Goal: Task Accomplishment & Management: Manage account settings

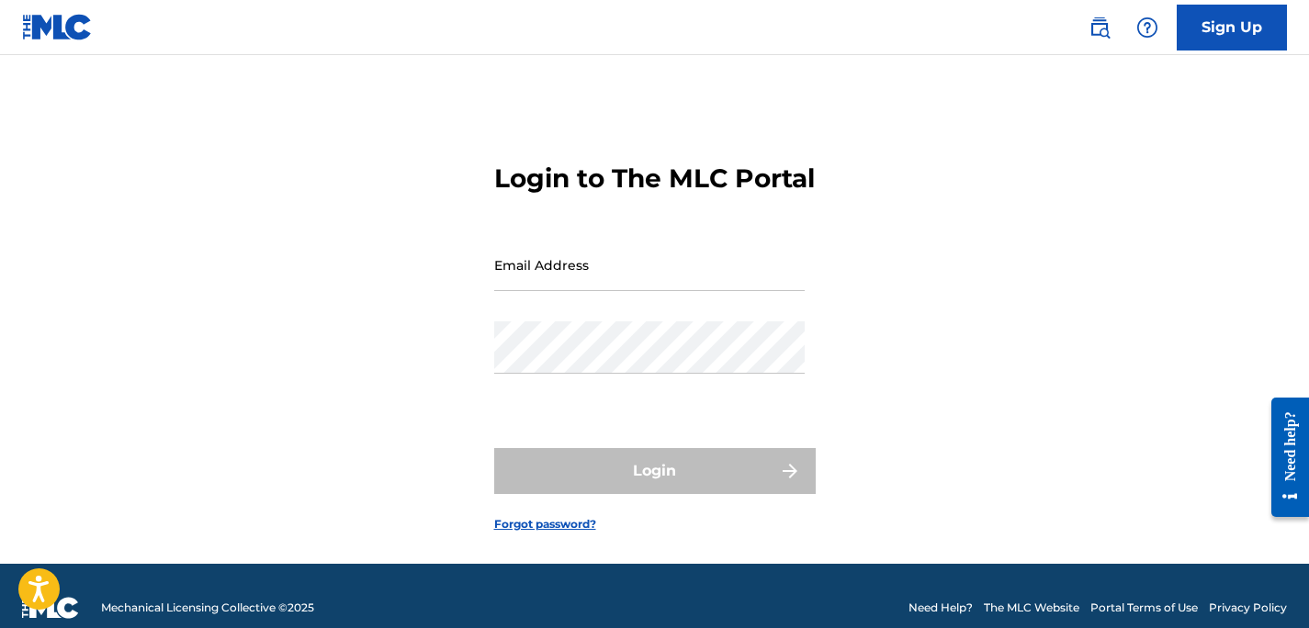
type input "[EMAIL_ADDRESS][DOMAIN_NAME]"
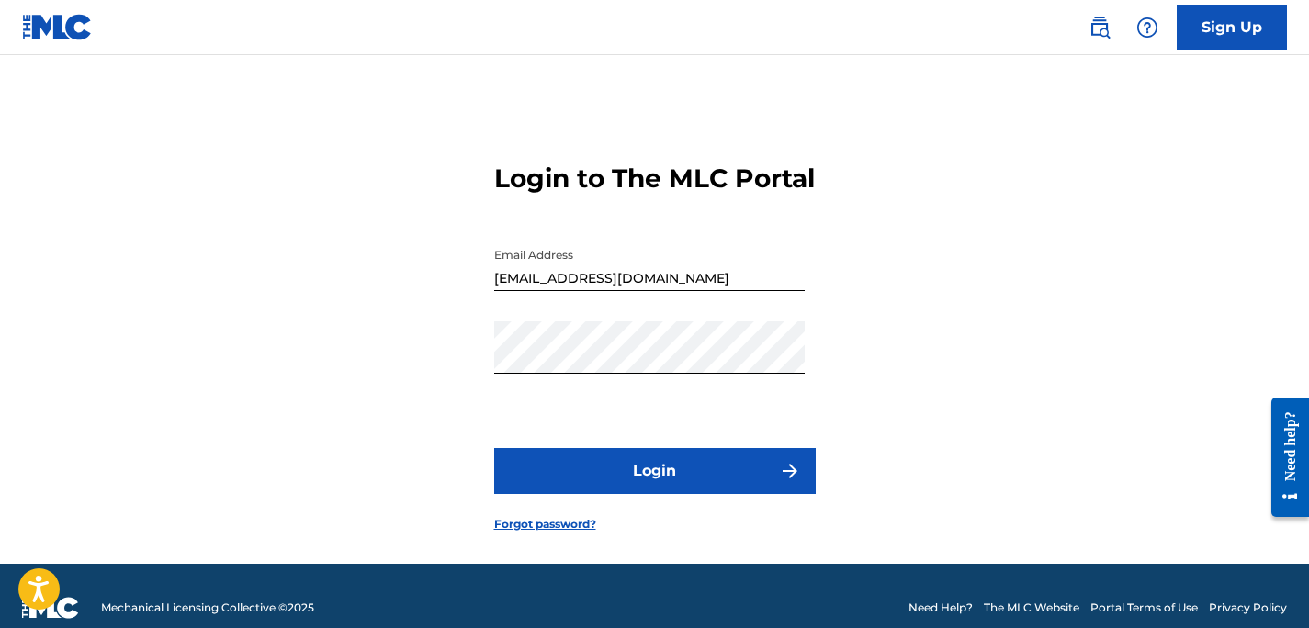
click at [651, 494] on button "Login" at bounding box center [655, 471] width 322 height 46
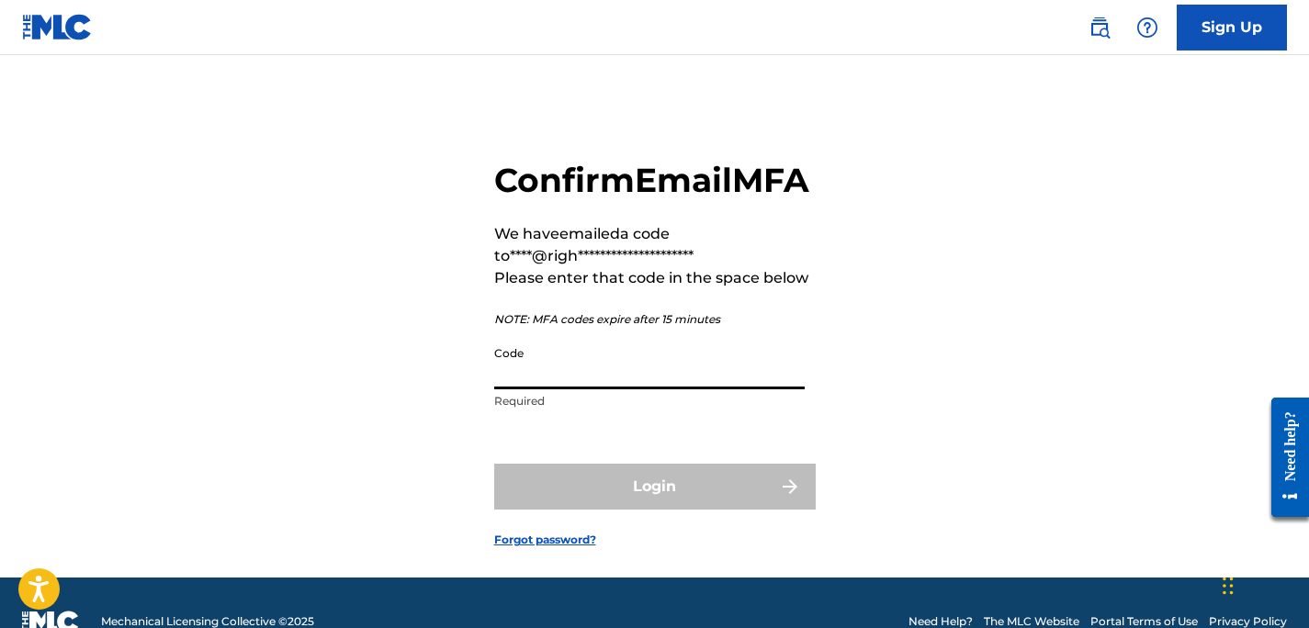
click at [549, 390] on input "Code" at bounding box center [649, 363] width 311 height 52
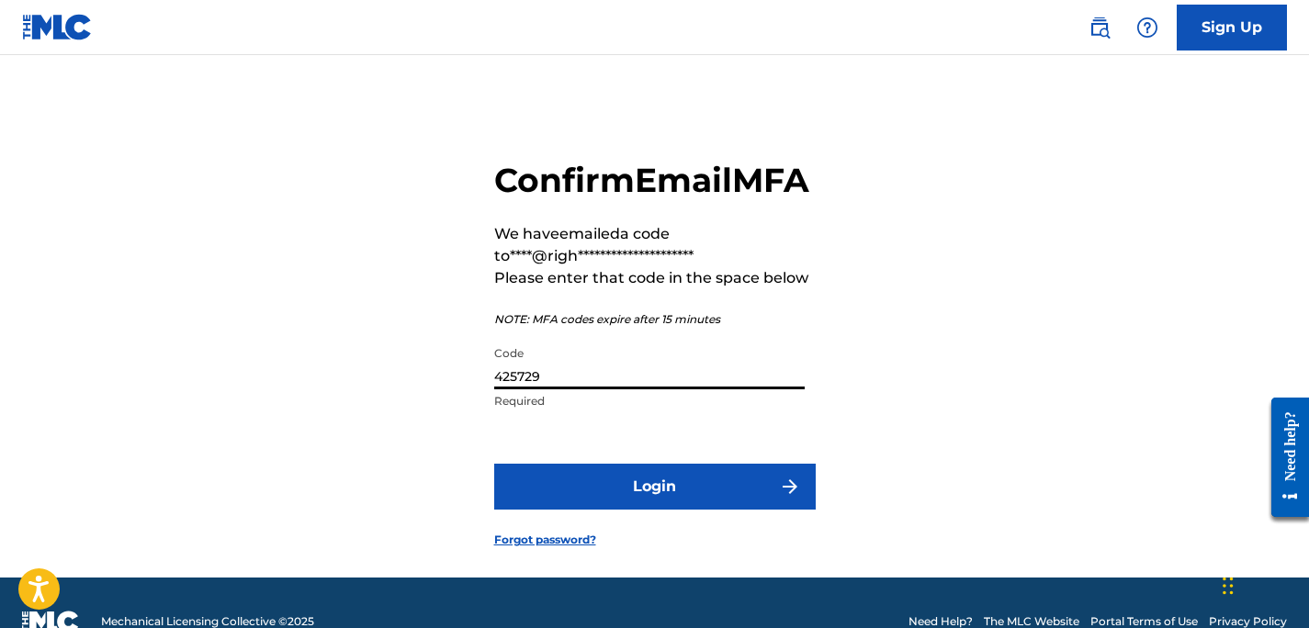
type input "425729"
click at [662, 510] on button "Login" at bounding box center [655, 487] width 322 height 46
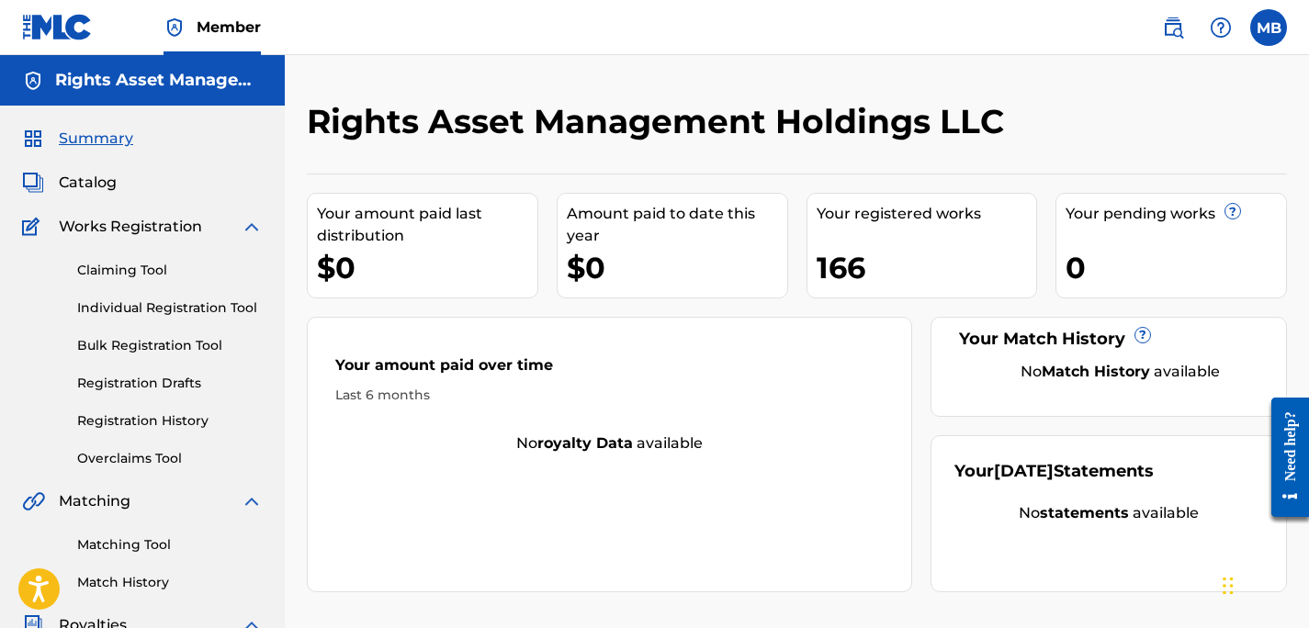
scroll to position [37, 0]
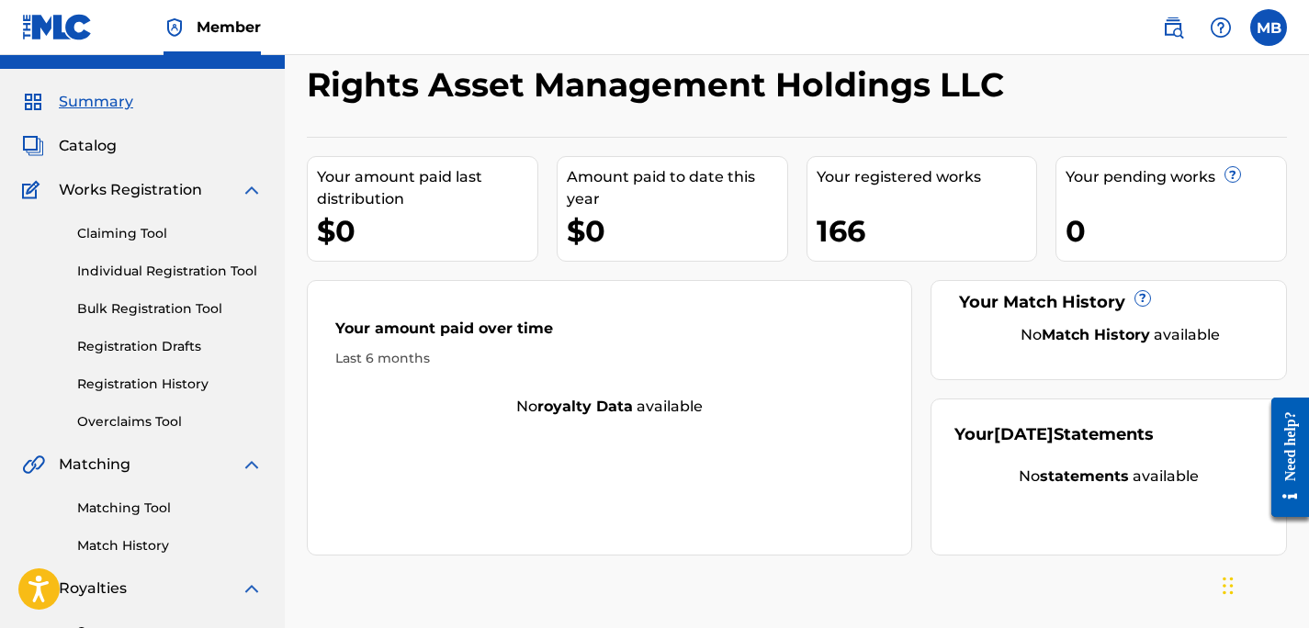
click at [130, 232] on link "Claiming Tool" at bounding box center [170, 233] width 186 height 19
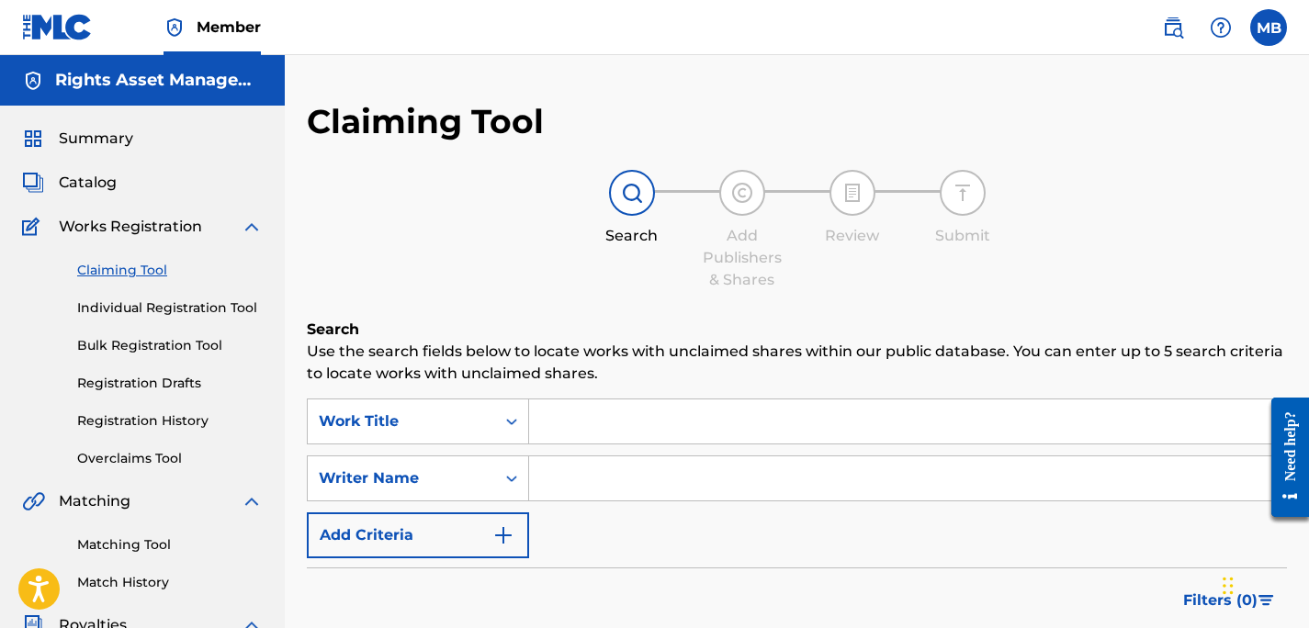
click at [132, 308] on link "Individual Registration Tool" at bounding box center [170, 308] width 186 height 19
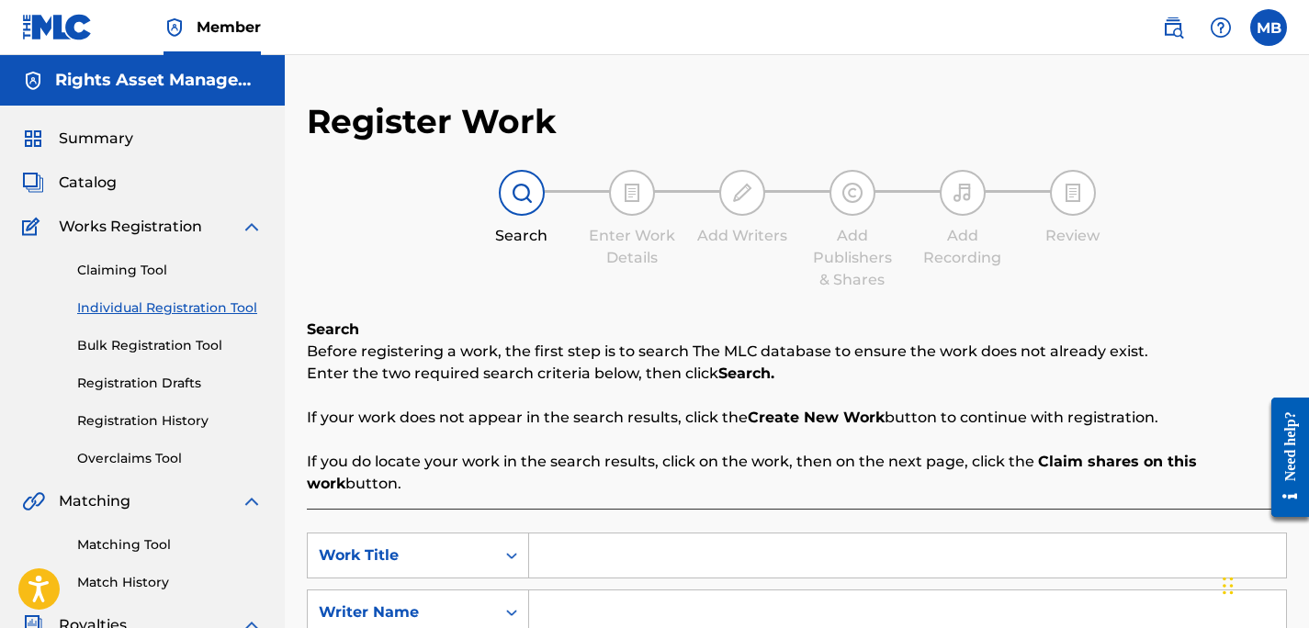
click at [160, 347] on link "Bulk Registration Tool" at bounding box center [170, 345] width 186 height 19
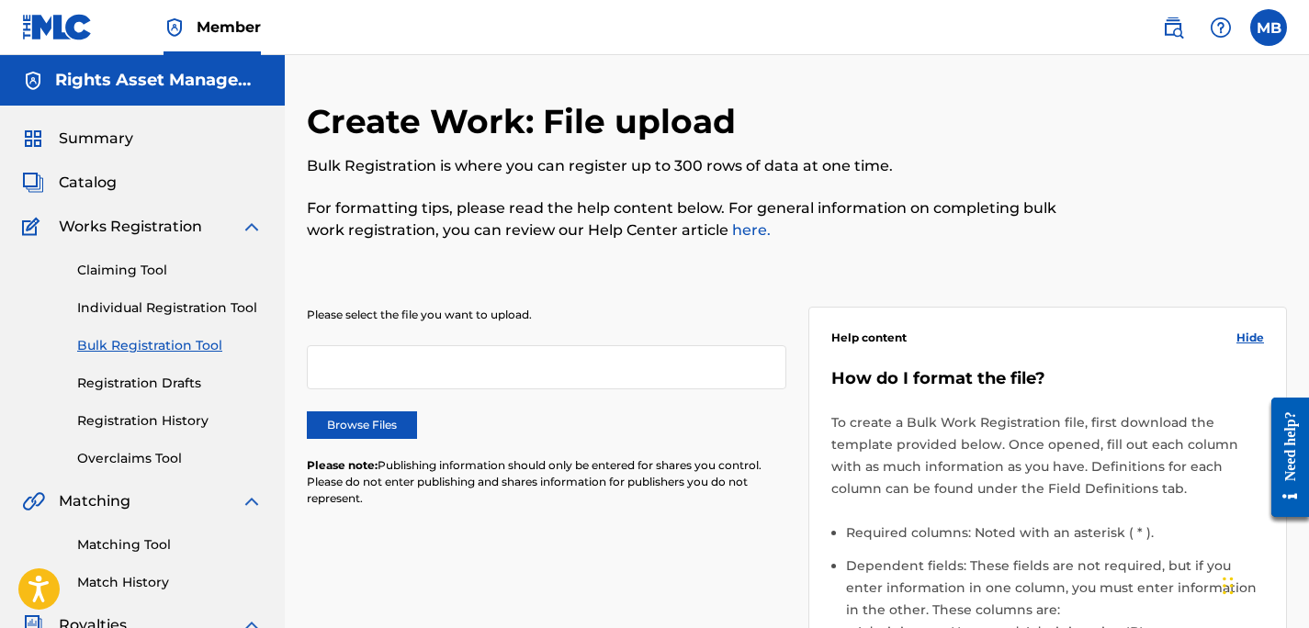
click at [158, 393] on div "Claiming Tool Individual Registration Tool Bulk Registration Tool Registration …" at bounding box center [142, 353] width 241 height 231
click at [141, 379] on link "Registration Drafts" at bounding box center [170, 383] width 186 height 19
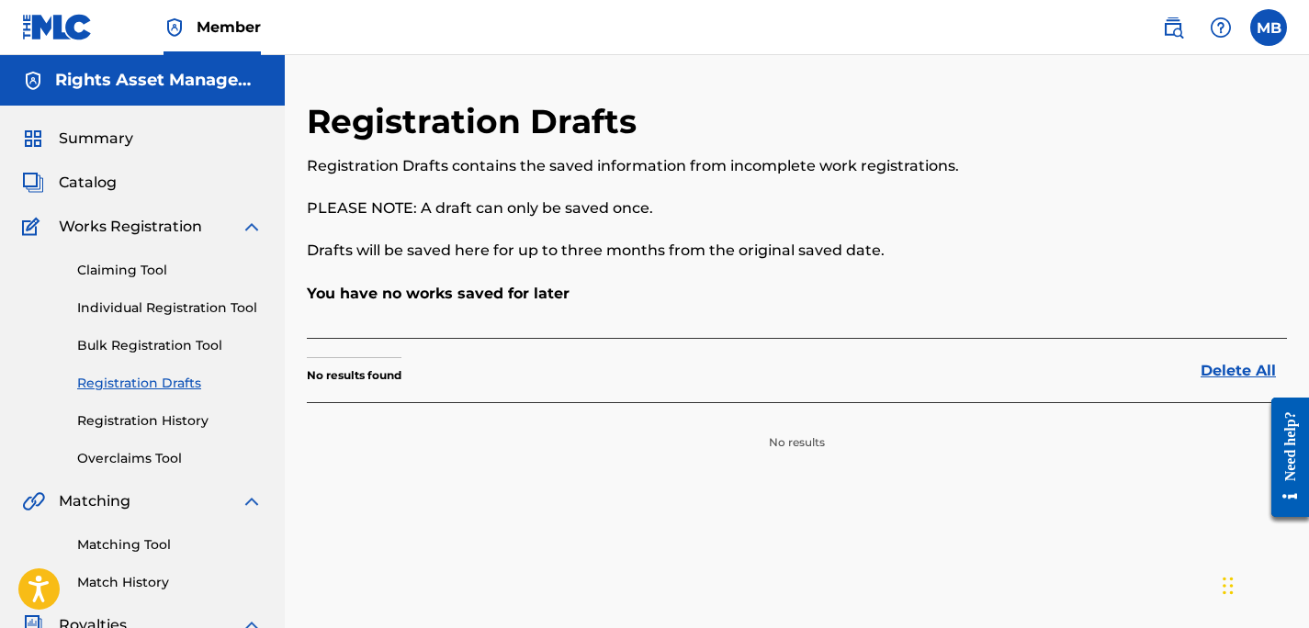
click at [146, 419] on link "Registration History" at bounding box center [170, 421] width 186 height 19
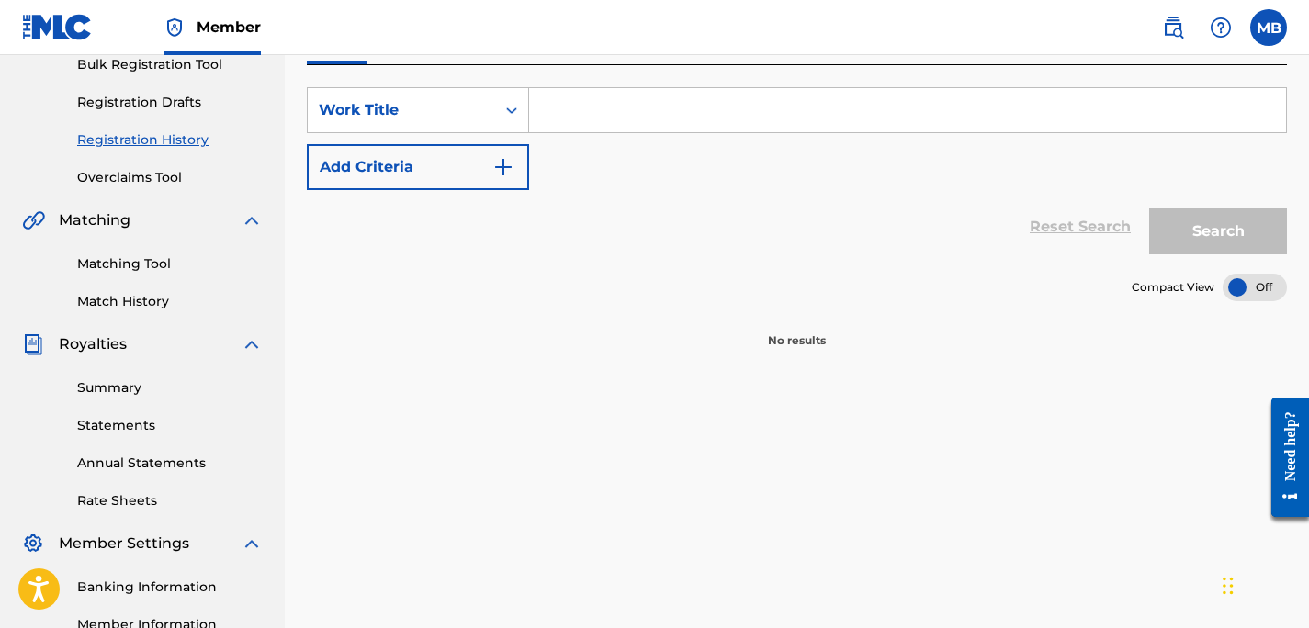
scroll to position [283, 0]
click at [129, 418] on link "Statements" at bounding box center [170, 423] width 186 height 19
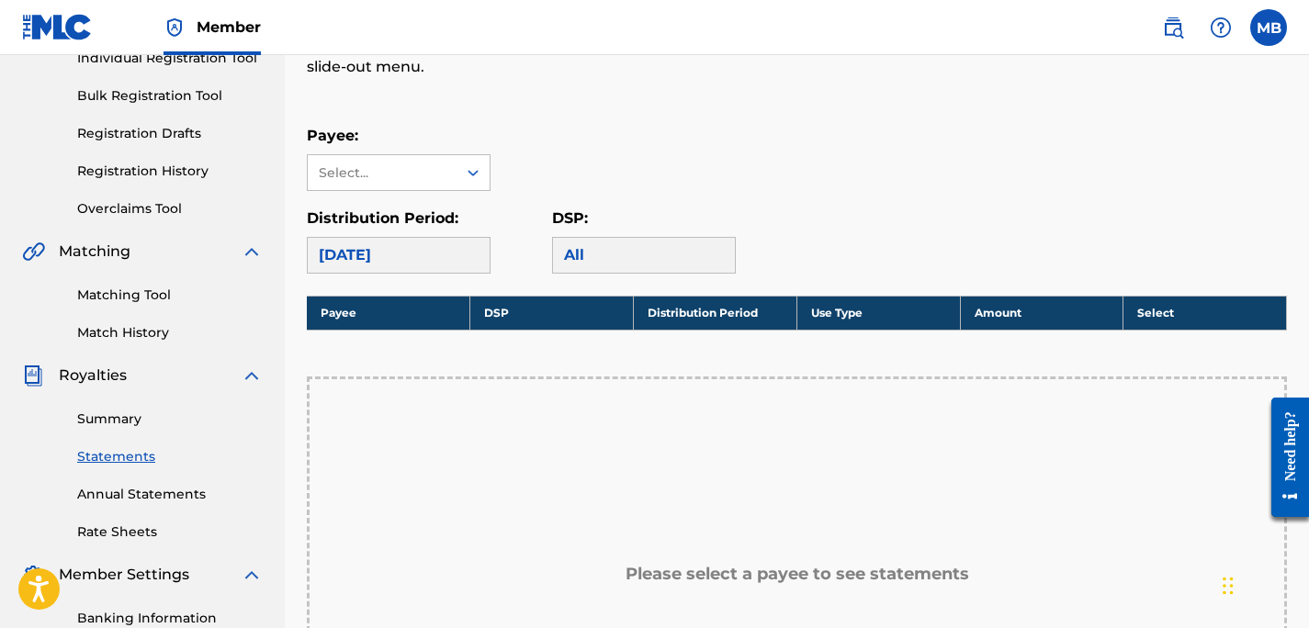
scroll to position [249, 0]
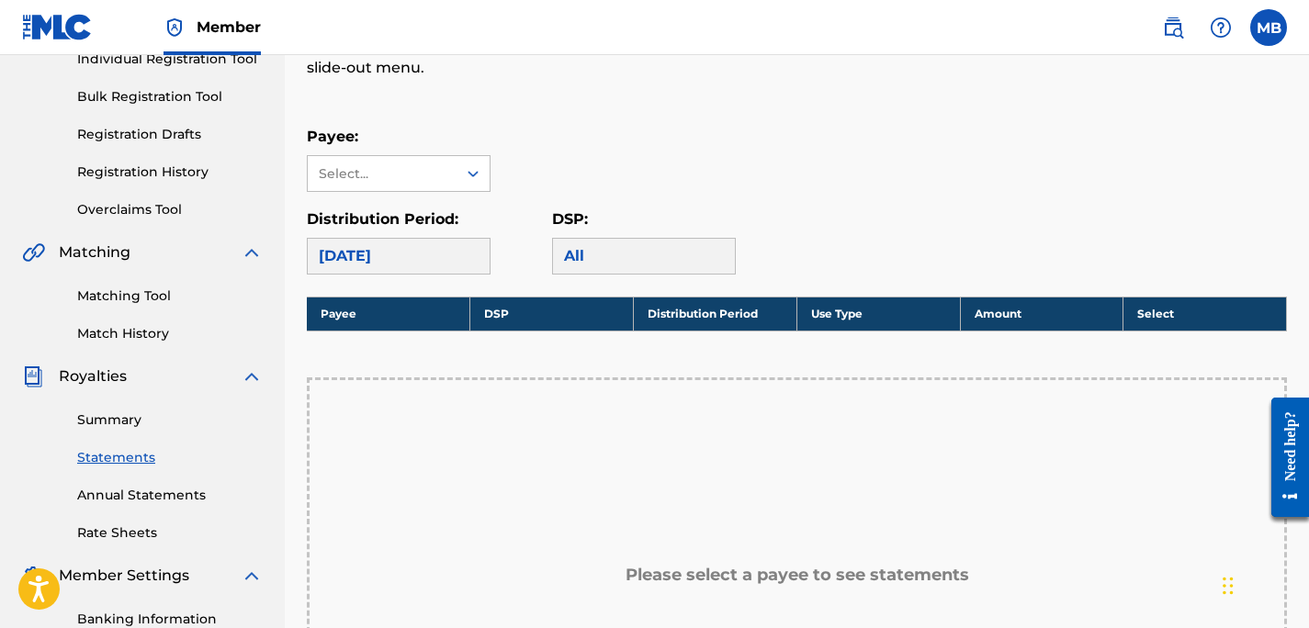
click at [124, 535] on link "Rate Sheets" at bounding box center [170, 533] width 186 height 19
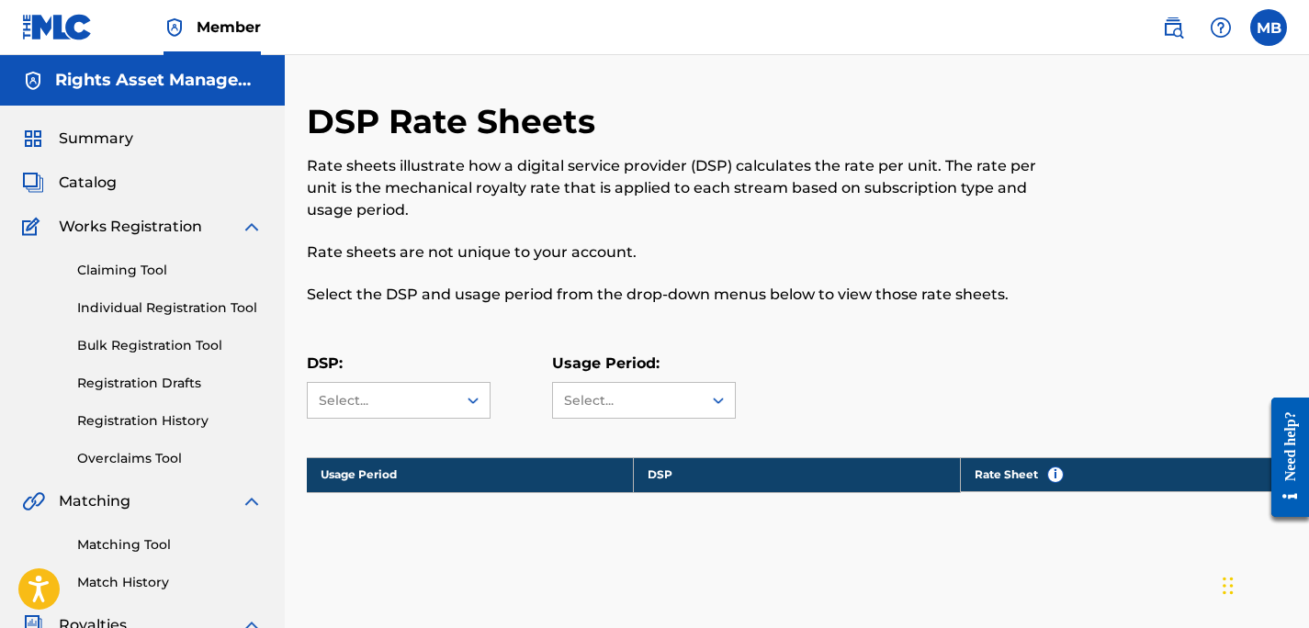
click at [94, 184] on span "Catalog" at bounding box center [88, 183] width 58 height 22
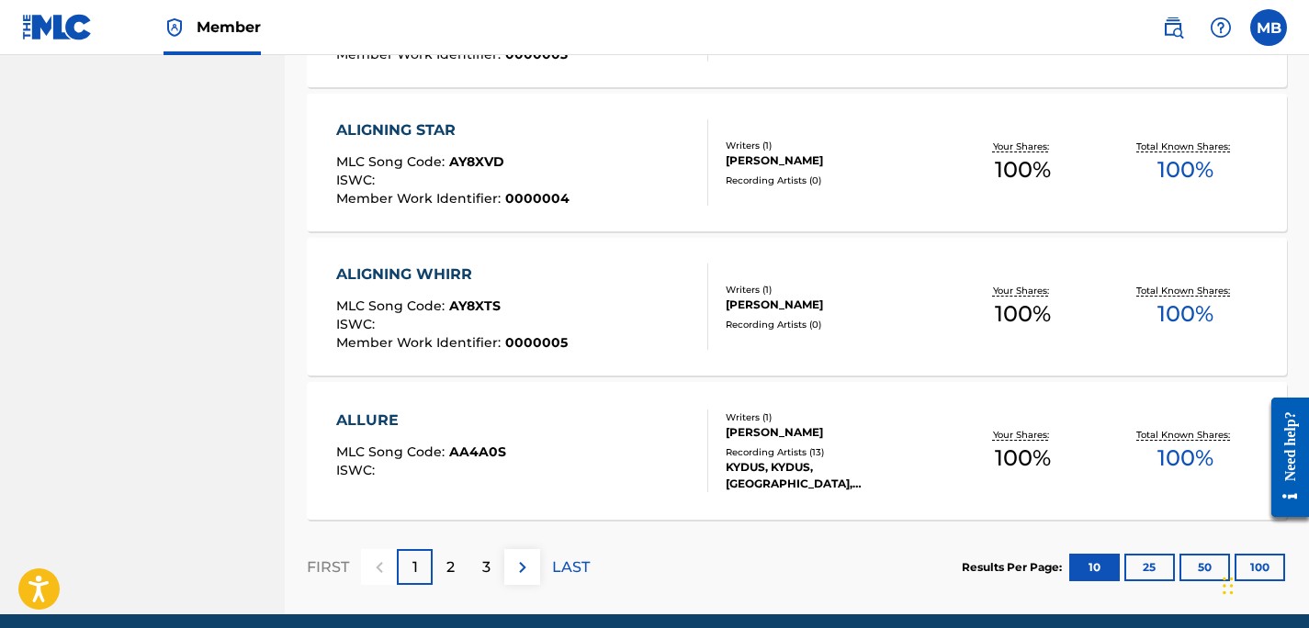
scroll to position [1475, 0]
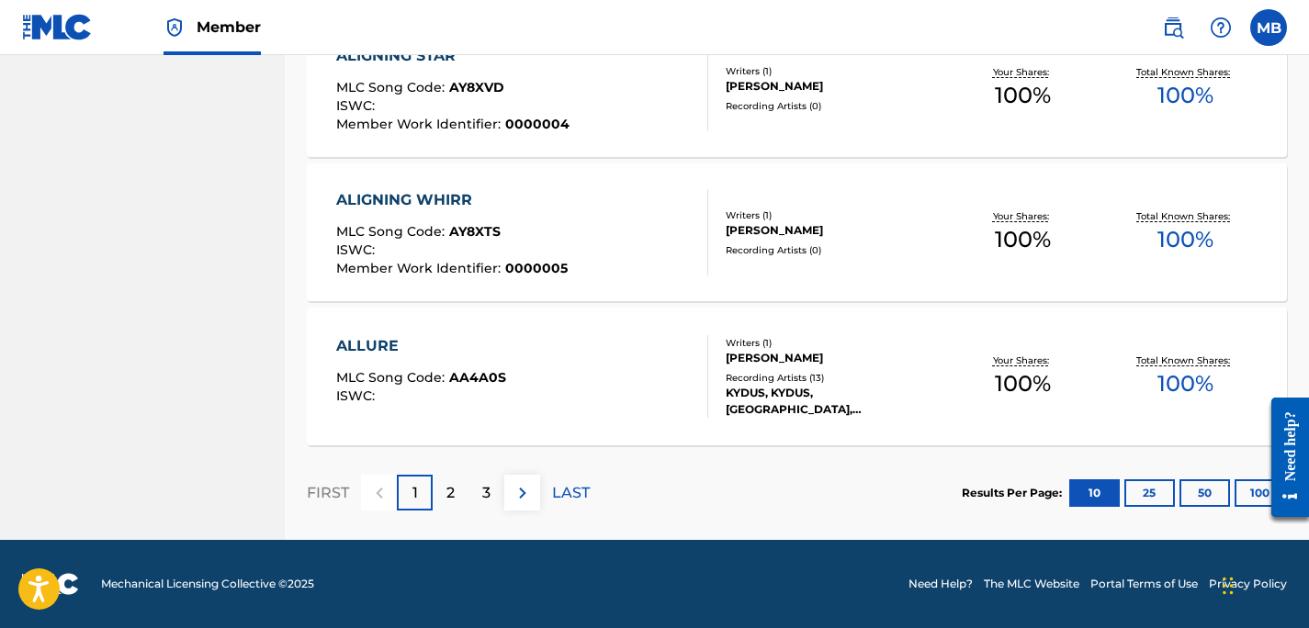
click at [1150, 489] on button "25" at bounding box center [1150, 494] width 51 height 28
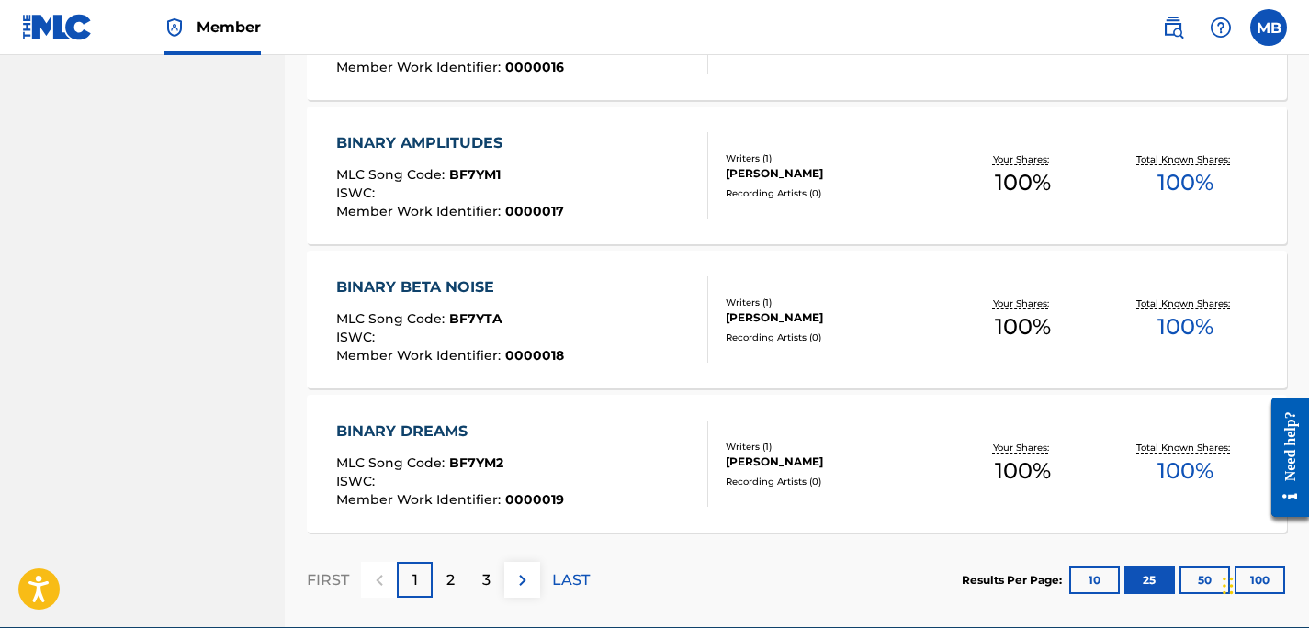
scroll to position [3638, 0]
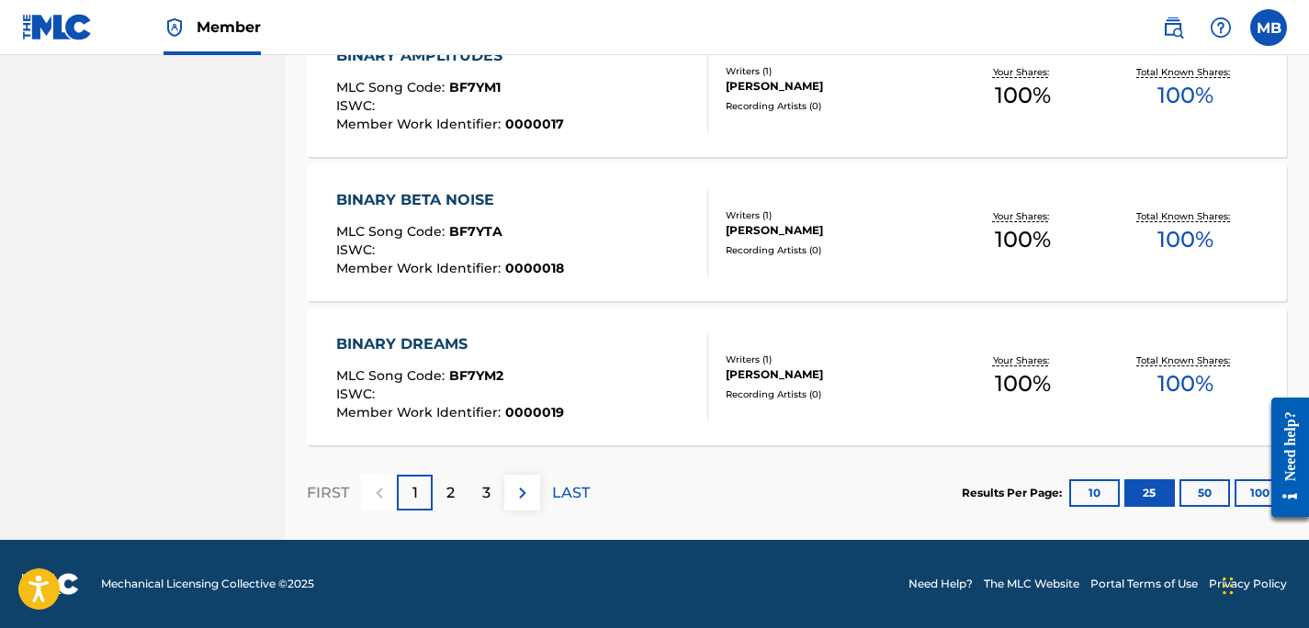
click at [1204, 490] on button "50" at bounding box center [1205, 494] width 51 height 28
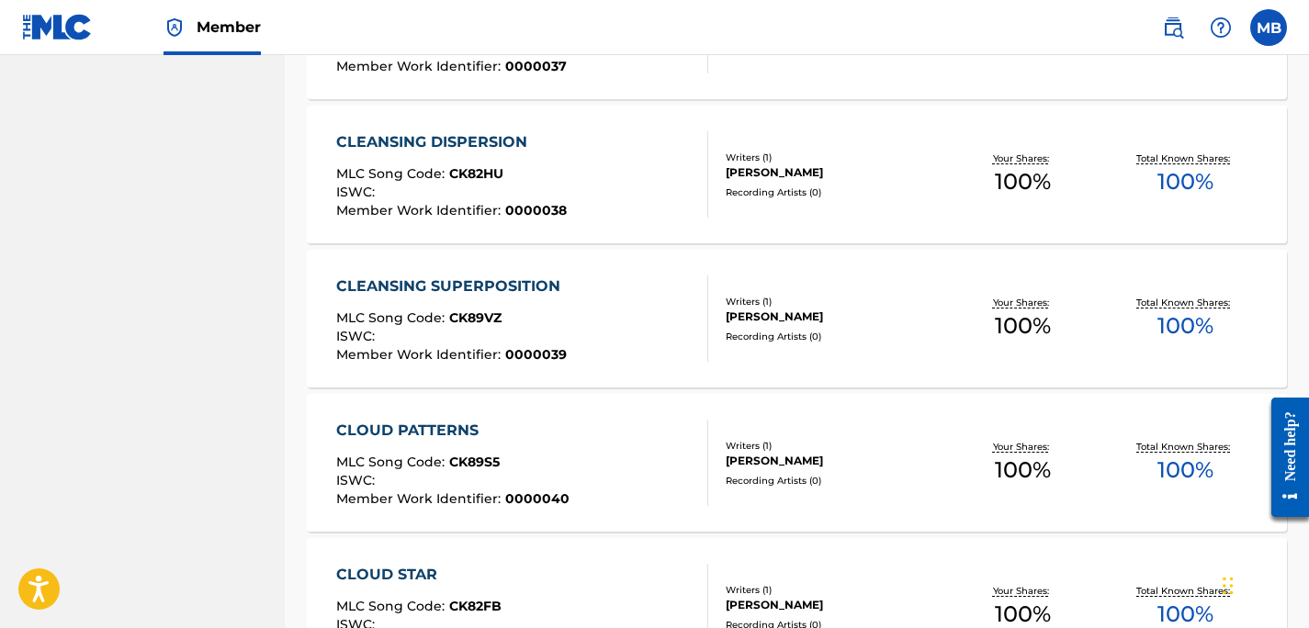
scroll to position [7245, 0]
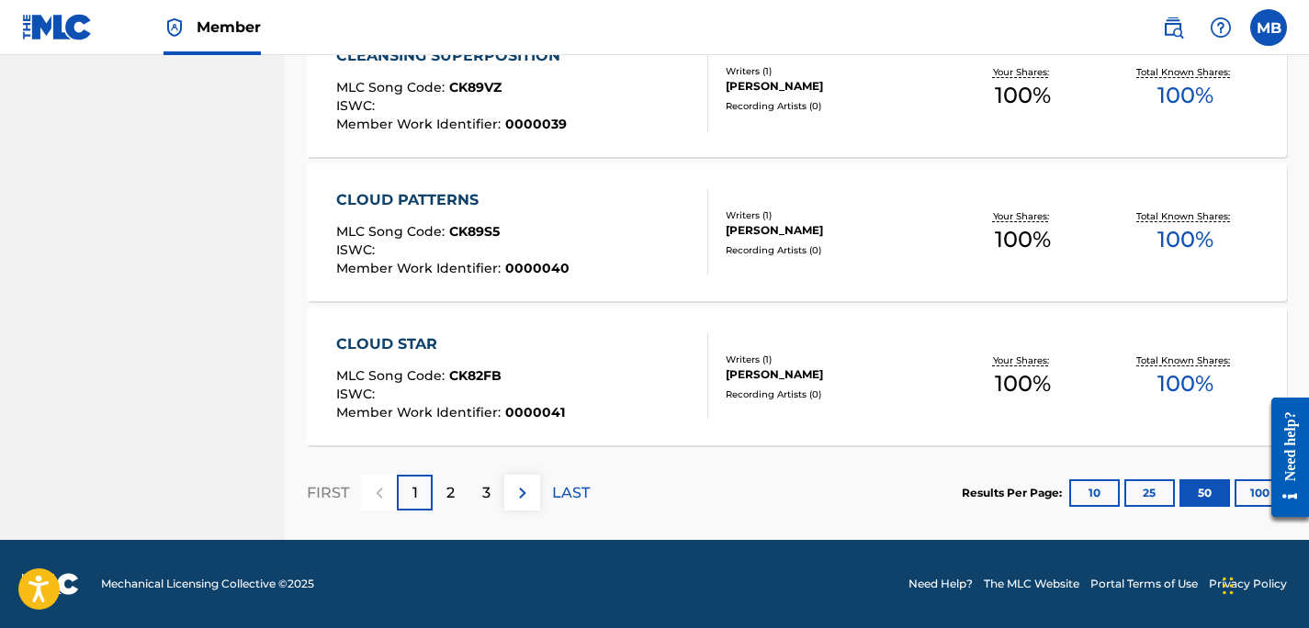
click at [1256, 496] on button "100" at bounding box center [1260, 494] width 51 height 28
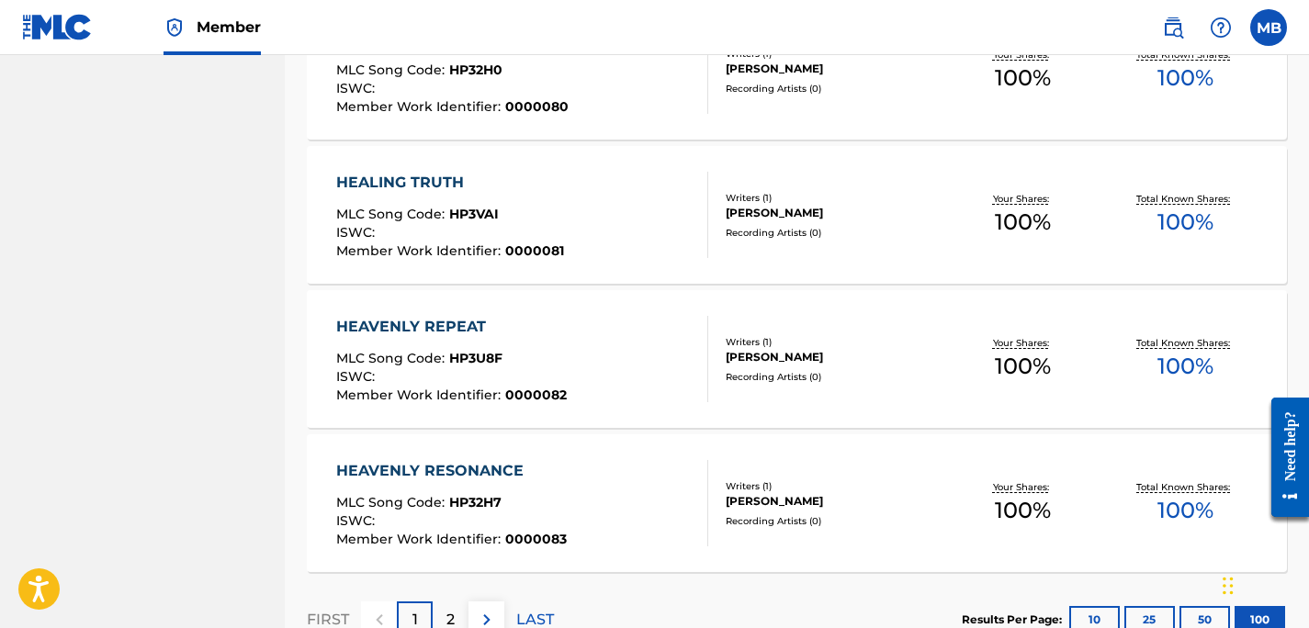
scroll to position [14457, 0]
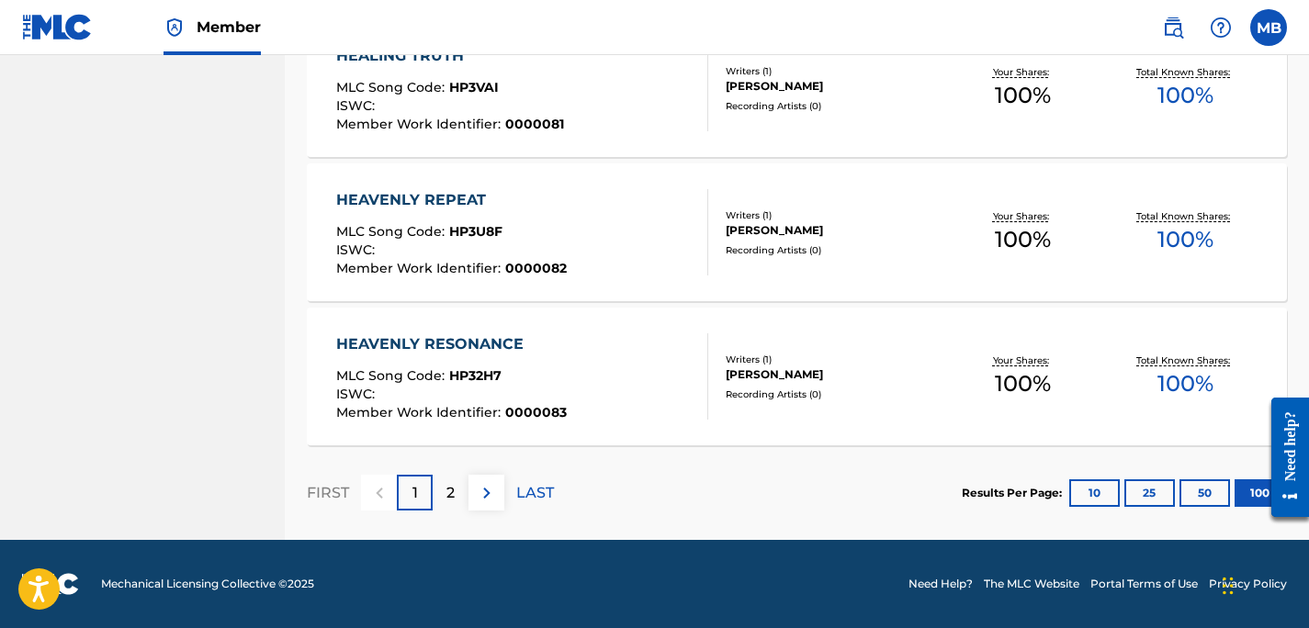
click at [531, 492] on p "LAST" at bounding box center [535, 493] width 38 height 22
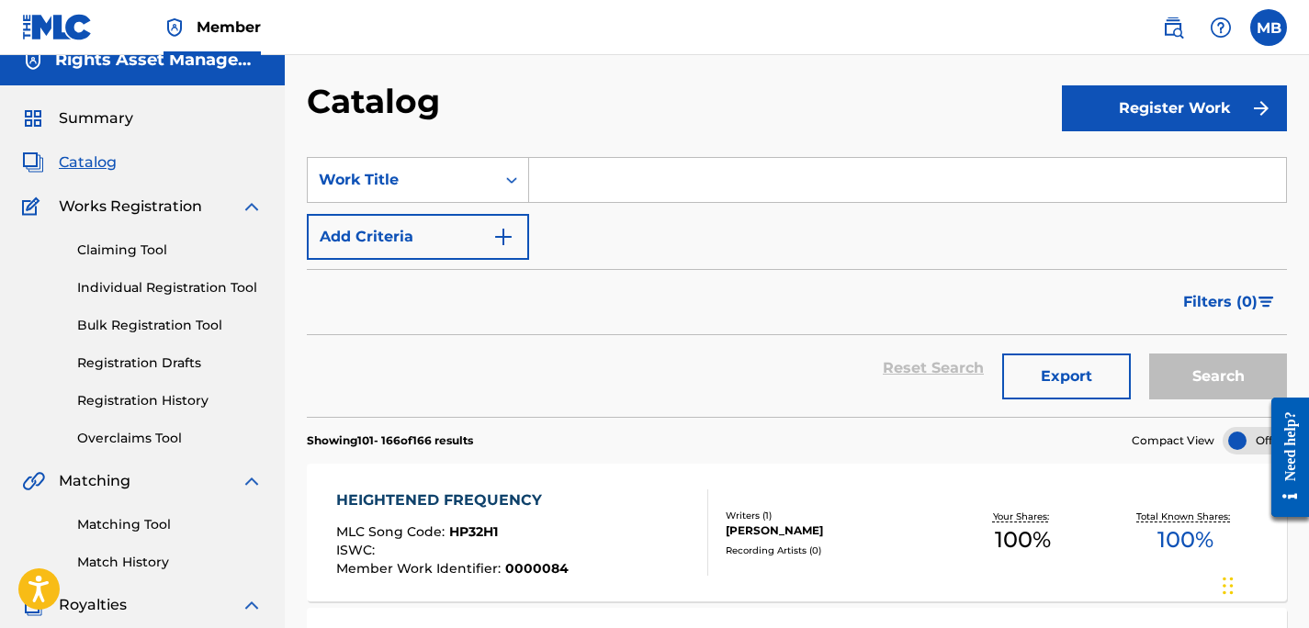
scroll to position [0, 0]
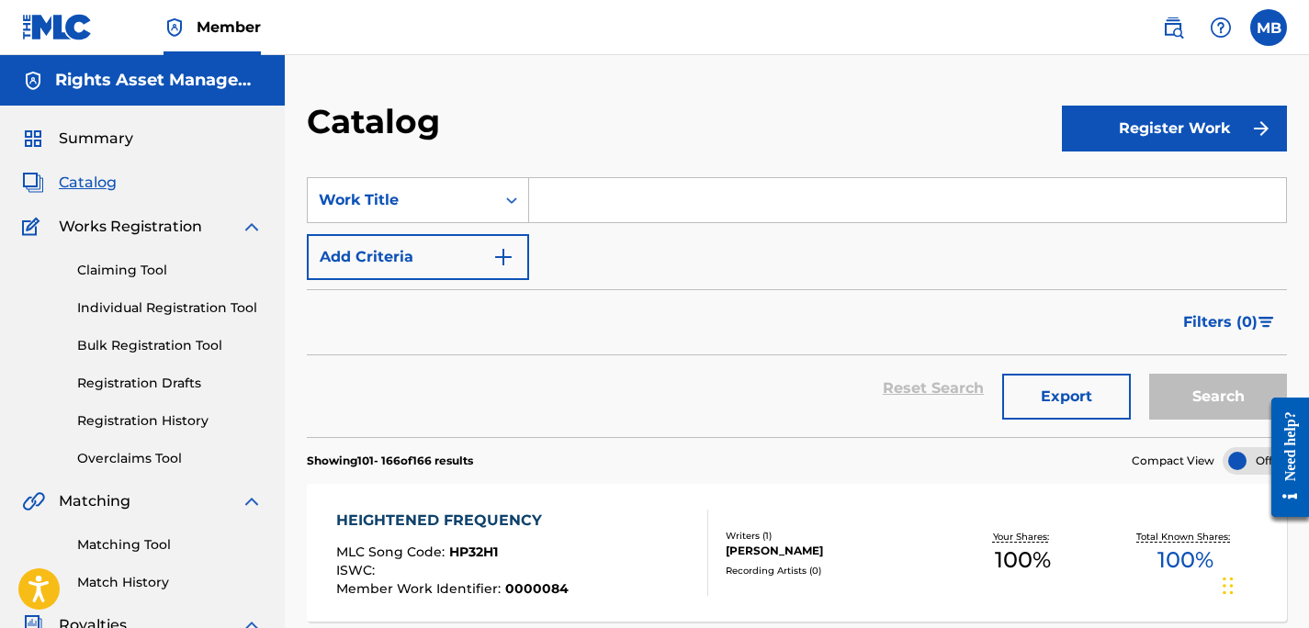
click at [141, 273] on link "Claiming Tool" at bounding box center [170, 270] width 186 height 19
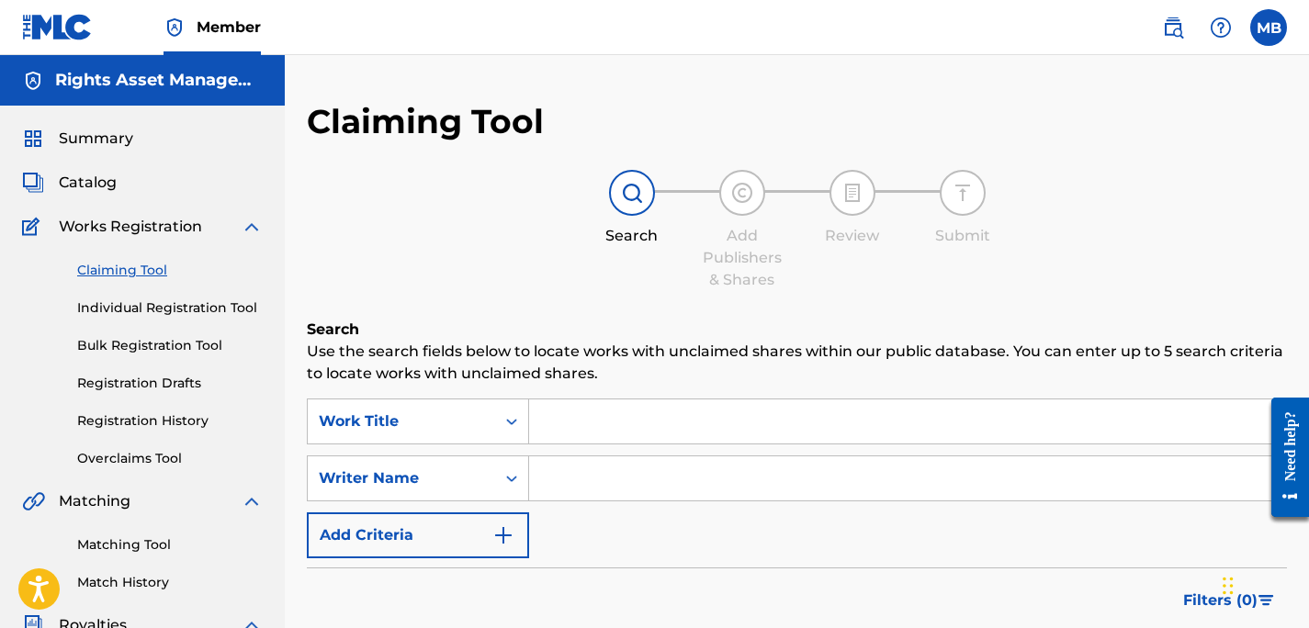
click at [594, 427] on input "Search Form" at bounding box center [907, 422] width 757 height 44
type input "theme from s express"
click at [593, 490] on input "Search Form" at bounding box center [907, 479] width 757 height 44
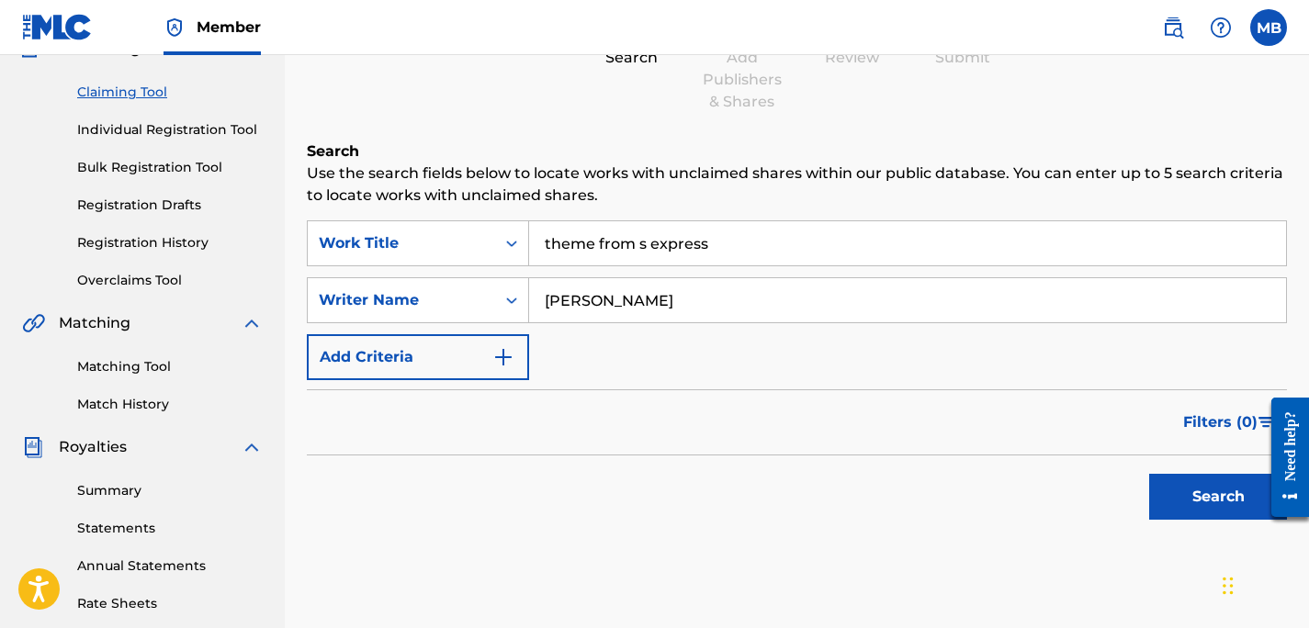
scroll to position [188, 0]
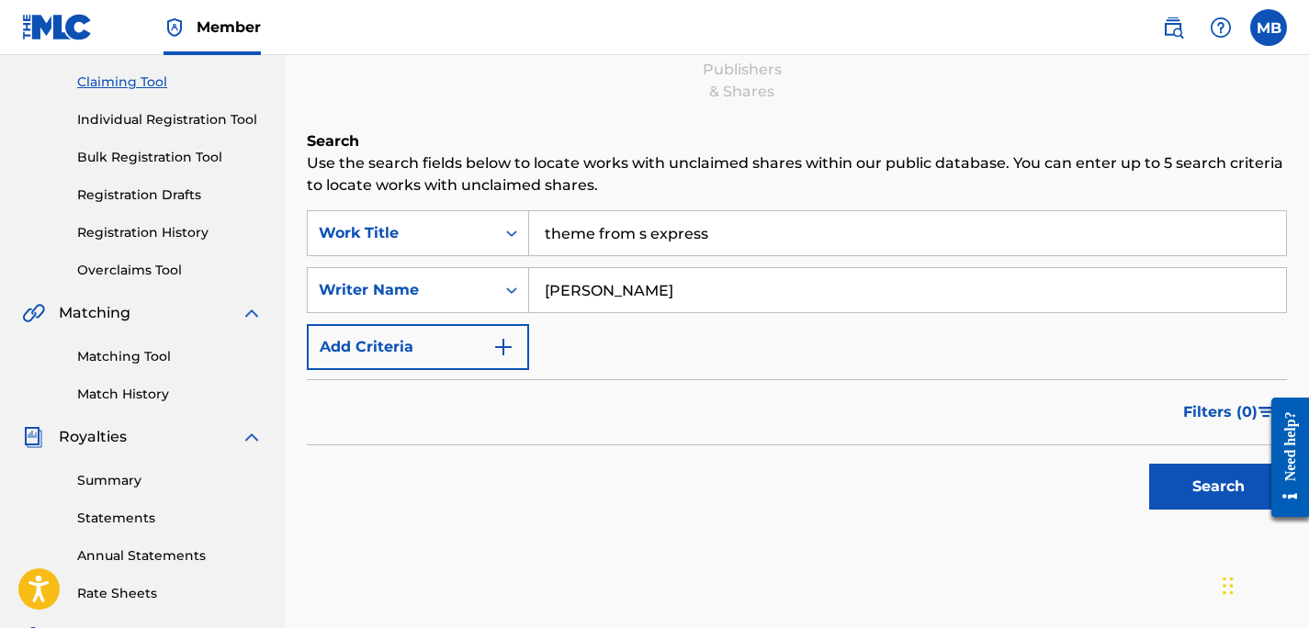
type input "[PERSON_NAME]"
click at [1217, 491] on button "Search" at bounding box center [1218, 487] width 138 height 46
click at [118, 122] on link "Individual Registration Tool" at bounding box center [170, 119] width 186 height 19
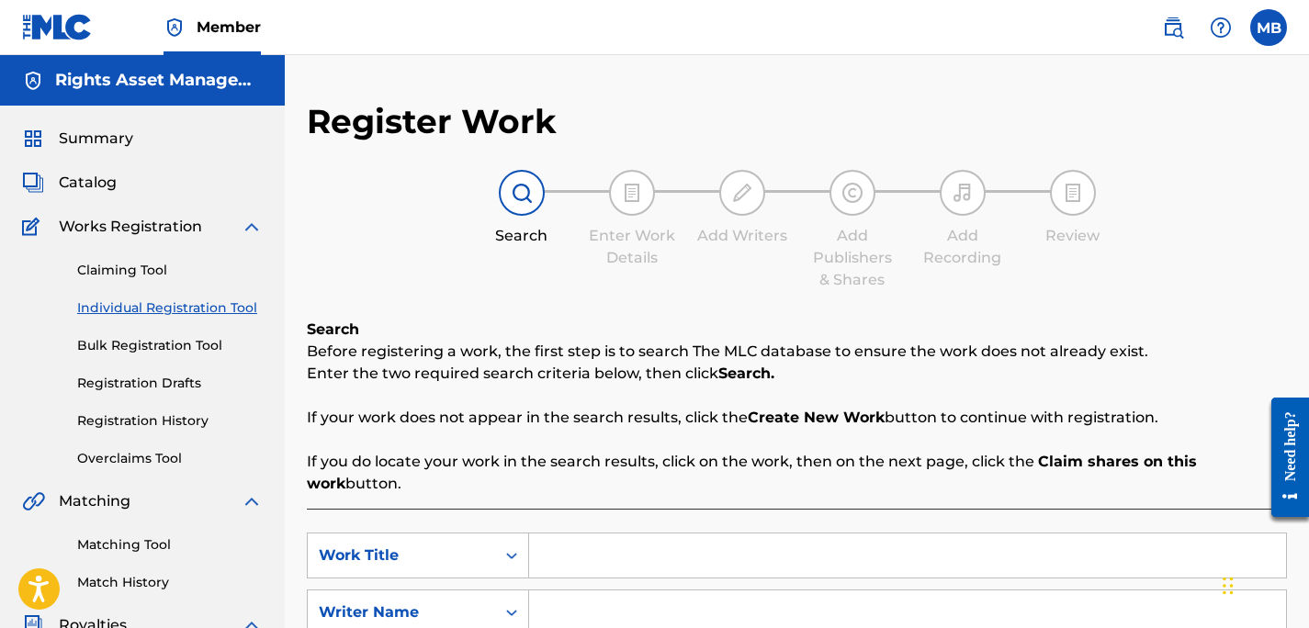
click at [136, 380] on link "Registration Drafts" at bounding box center [170, 383] width 186 height 19
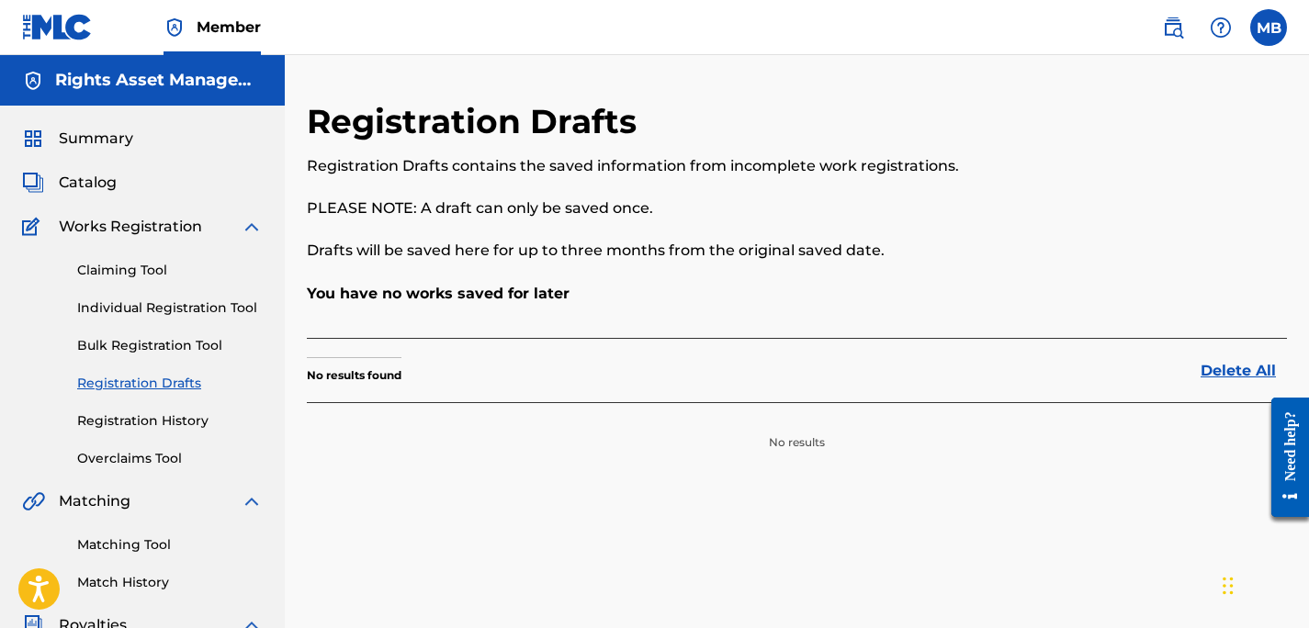
click at [141, 410] on div "Claiming Tool Individual Registration Tool Bulk Registration Tool Registration …" at bounding box center [142, 353] width 241 height 231
click at [157, 423] on link "Registration History" at bounding box center [170, 421] width 186 height 19
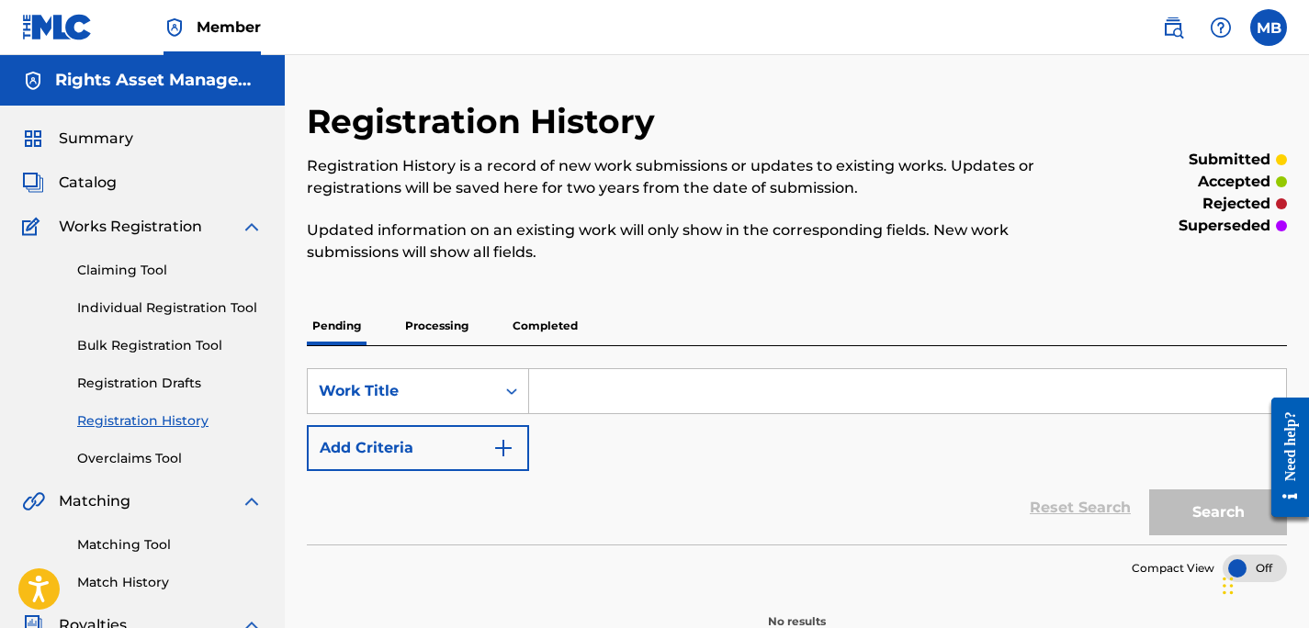
click at [1259, 23] on label at bounding box center [1268, 27] width 37 height 37
click at [1269, 28] on input "MB [PERSON_NAME] [EMAIL_ADDRESS][DOMAIN_NAME] Notification Preferences Profile …" at bounding box center [1269, 28] width 0 height 0
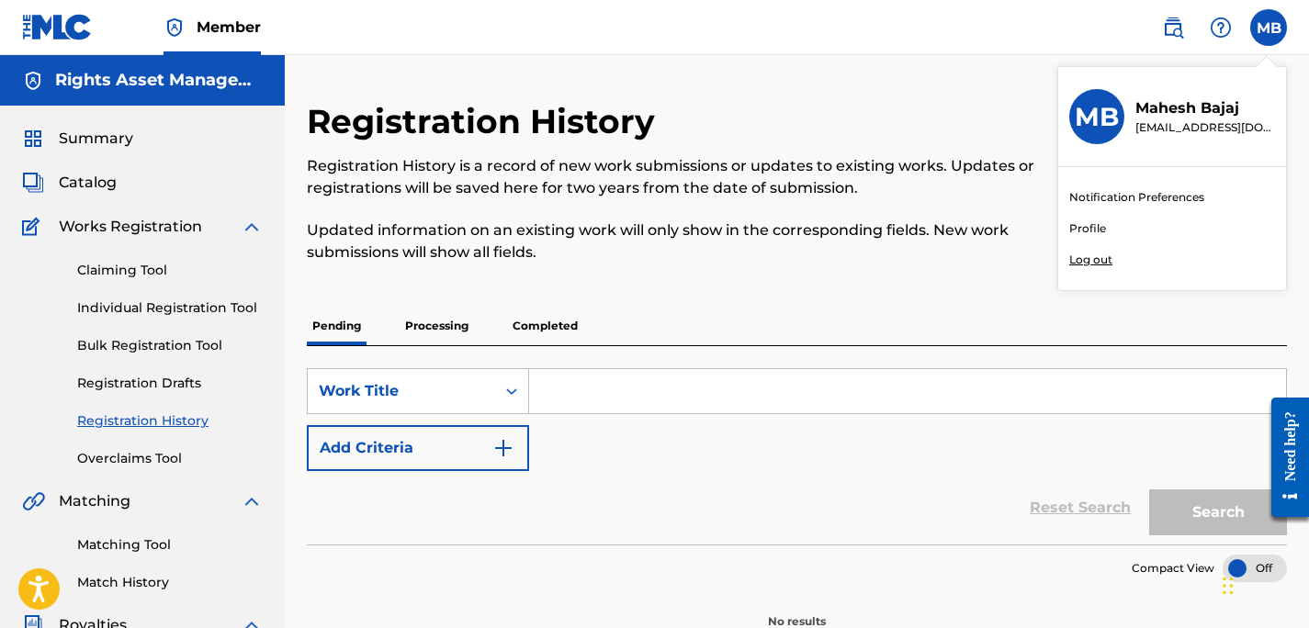
click at [1079, 262] on p "Log out" at bounding box center [1090, 260] width 43 height 17
click at [1269, 28] on input "MB [PERSON_NAME] [EMAIL_ADDRESS][DOMAIN_NAME] Notification Preferences Profile …" at bounding box center [1269, 28] width 0 height 0
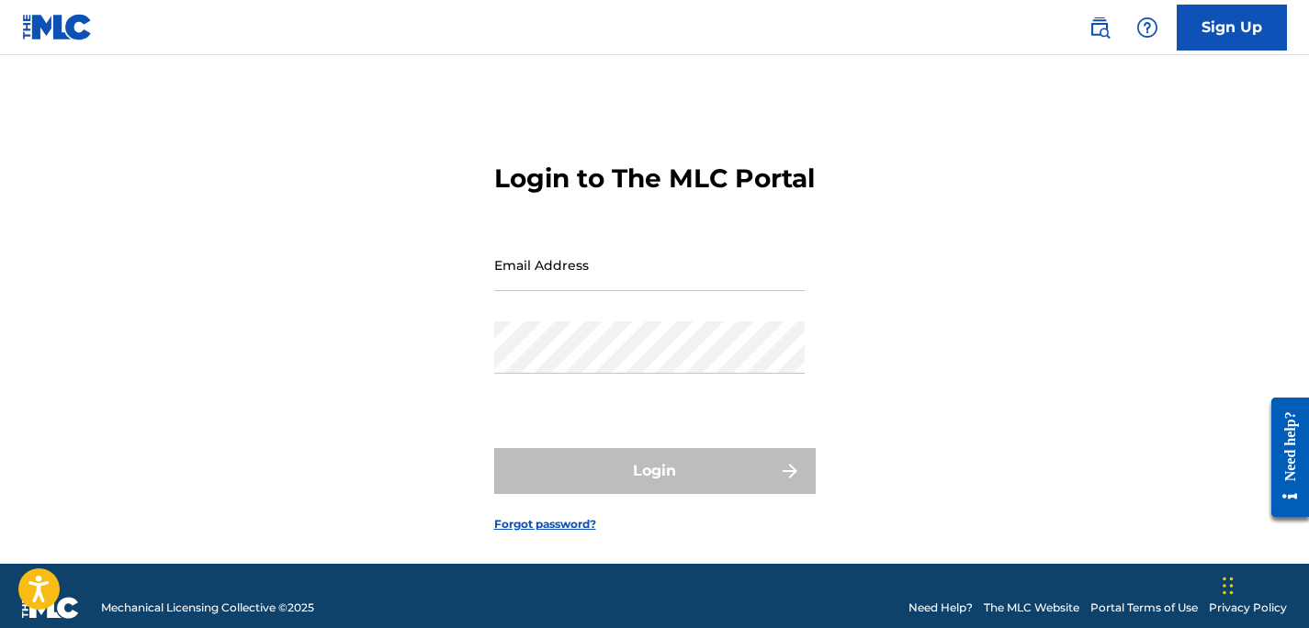
type input "[EMAIL_ADDRESS][DOMAIN_NAME]"
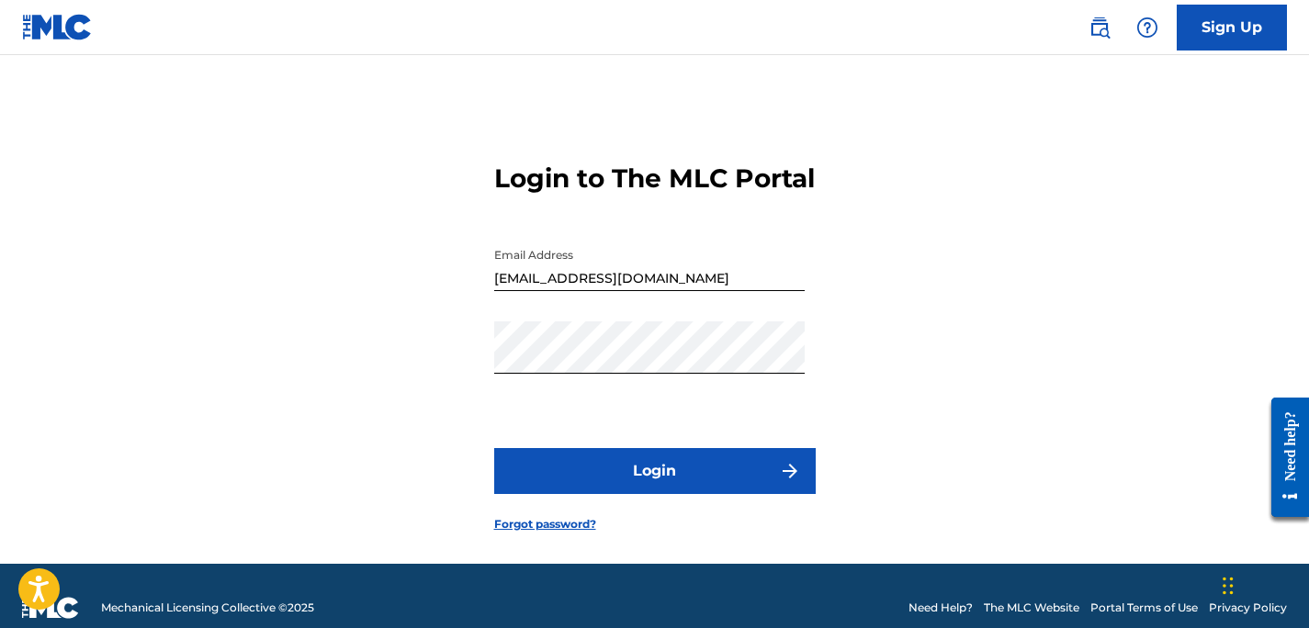
click at [800, 195] on h3 "Login to The MLC Portal" at bounding box center [654, 179] width 321 height 32
